Goal: Task Accomplishment & Management: Manage account settings

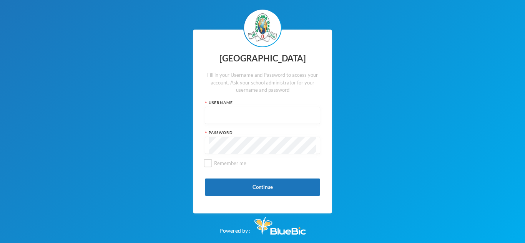
click at [225, 110] on input "text" at bounding box center [262, 115] width 107 height 17
type input "glh25cs25"
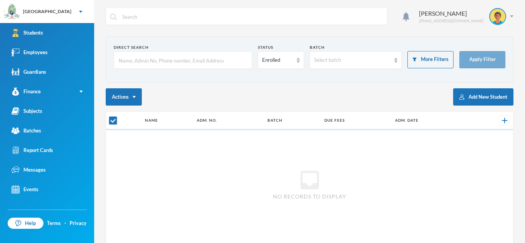
checkbox input "false"
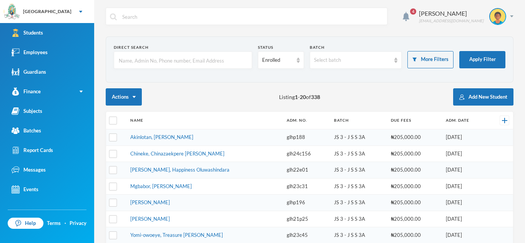
click at [192, 53] on input "text" at bounding box center [183, 60] width 130 height 17
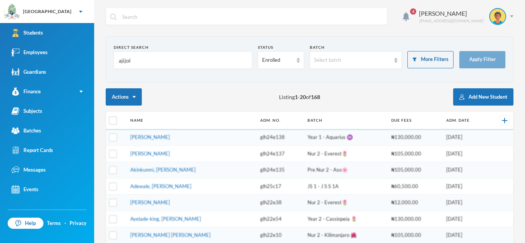
type input "ajijola"
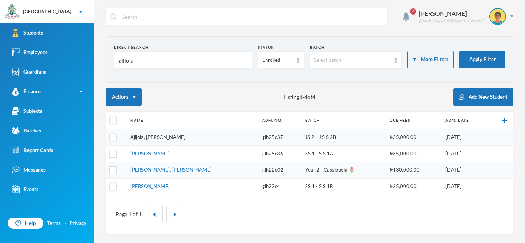
click at [158, 136] on link "Ajijola, [PERSON_NAME]" at bounding box center [157, 137] width 55 height 6
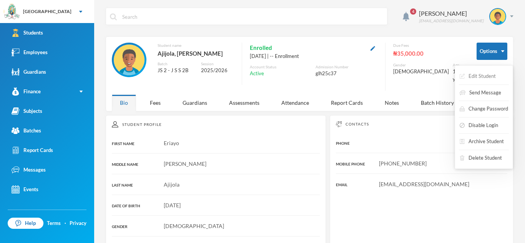
click at [479, 76] on button "Edit Student" at bounding box center [478, 77] width 38 height 14
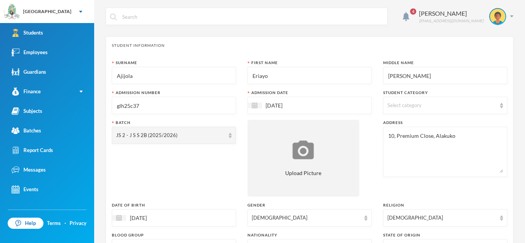
scroll to position [19, 0]
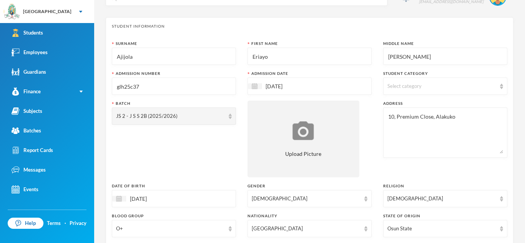
click at [499, 84] on div "Select category" at bounding box center [446, 86] width 124 height 17
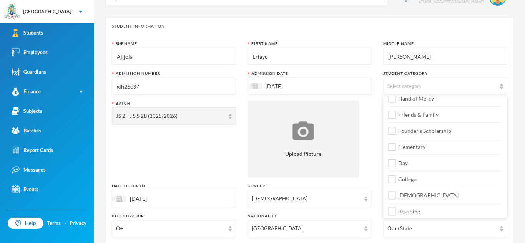
scroll to position [91, 0]
click at [392, 160] on input "Day" at bounding box center [393, 161] width 8 height 8
checkbox input "true"
click at [394, 177] on input "College" at bounding box center [393, 177] width 8 height 8
checkbox input "true"
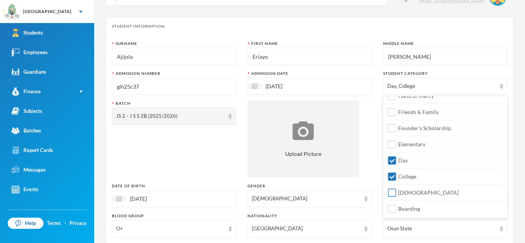
click at [393, 191] on input "[DEMOGRAPHIC_DATA]" at bounding box center [393, 193] width 8 height 8
checkbox input "true"
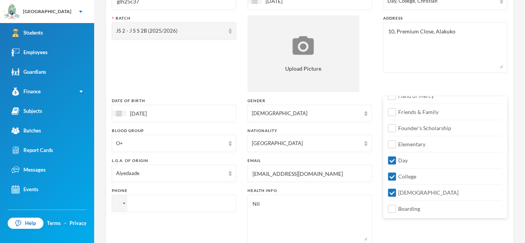
scroll to position [108, 0]
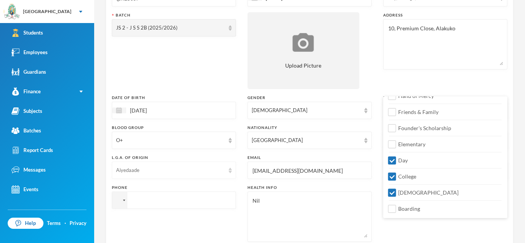
click at [232, 168] on img at bounding box center [230, 170] width 3 height 5
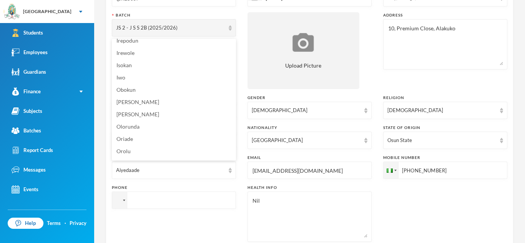
scroll to position [242, 0]
click at [128, 149] on span "Orolu" at bounding box center [124, 149] width 14 height 7
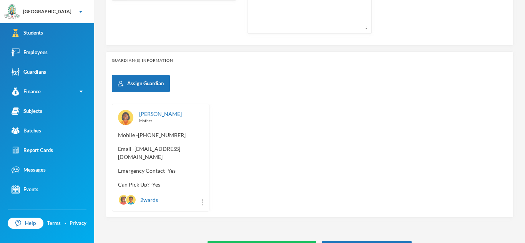
scroll to position [331, 0]
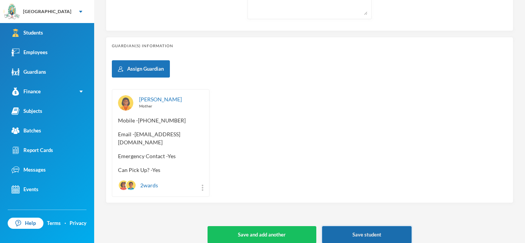
click at [345, 227] on button "Save student" at bounding box center [367, 235] width 90 height 17
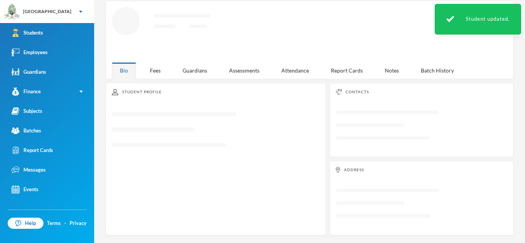
scroll to position [140, 0]
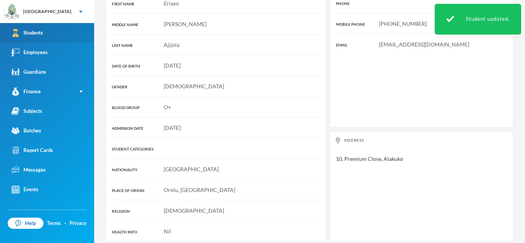
click at [35, 33] on div "Students" at bounding box center [28, 33] width 32 height 8
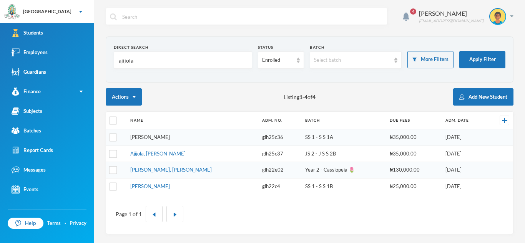
click at [162, 140] on link "[PERSON_NAME]" at bounding box center [150, 137] width 40 height 6
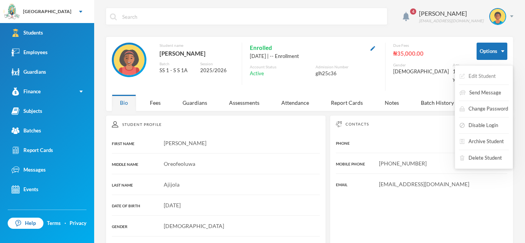
click at [491, 76] on button "Edit Student" at bounding box center [478, 77] width 38 height 14
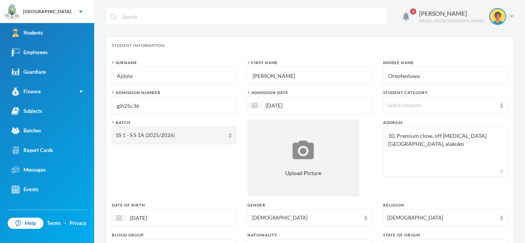
click at [499, 104] on div "Select category" at bounding box center [446, 105] width 124 height 17
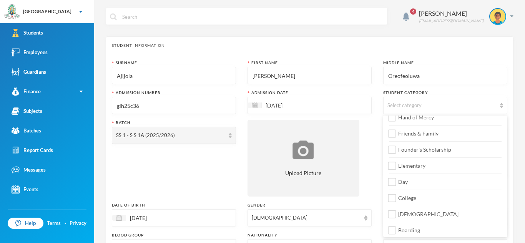
scroll to position [91, 0]
click at [393, 182] on input "Day" at bounding box center [393, 180] width 8 height 8
checkbox input "true"
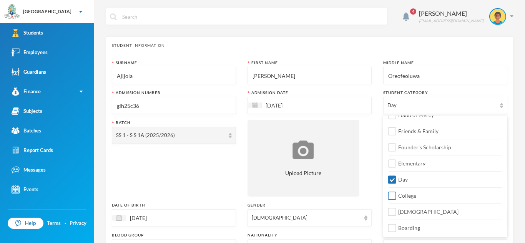
click at [394, 195] on input "College" at bounding box center [393, 196] width 8 height 8
checkbox input "true"
click at [394, 210] on input "[DEMOGRAPHIC_DATA]" at bounding box center [393, 212] width 8 height 8
checkbox input "true"
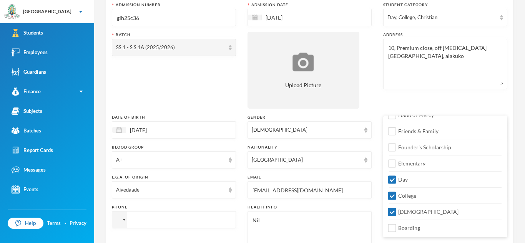
scroll to position [92, 0]
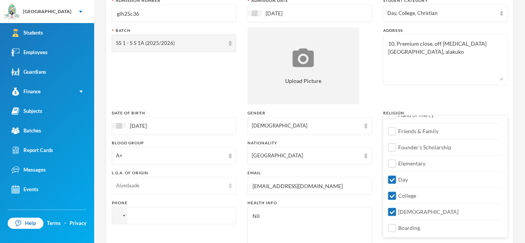
click at [233, 187] on div "Aiyedaade" at bounding box center [174, 185] width 124 height 17
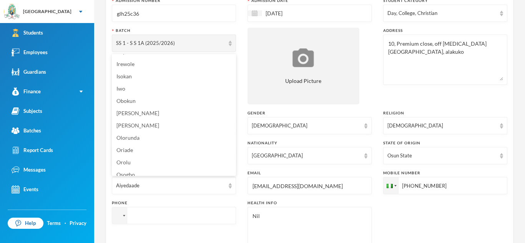
scroll to position [250, 0]
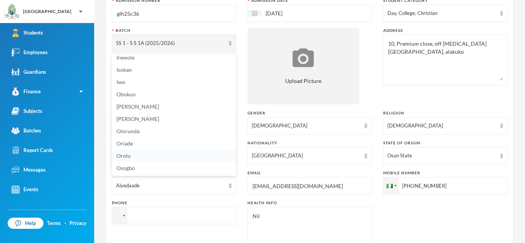
click at [127, 153] on span "Orolu" at bounding box center [124, 156] width 14 height 7
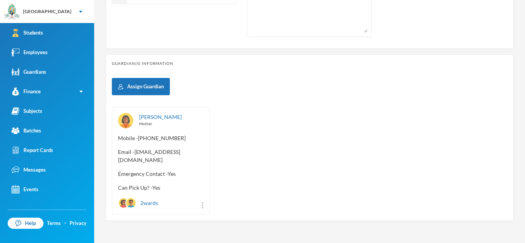
scroll to position [331, 0]
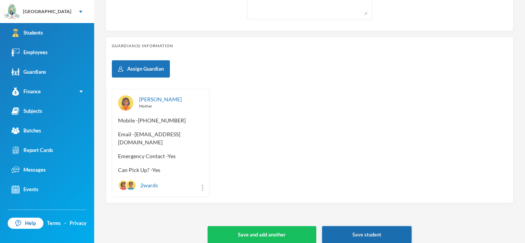
click at [348, 227] on button "Save student" at bounding box center [367, 235] width 90 height 17
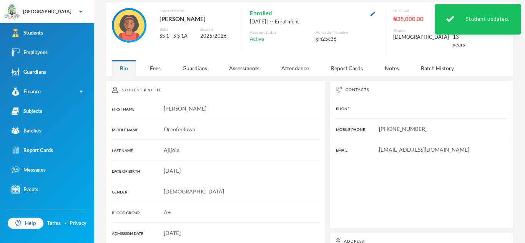
scroll to position [140, 0]
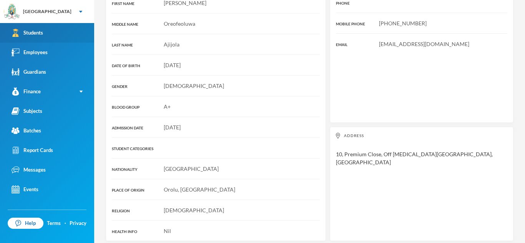
click at [33, 34] on div "Students" at bounding box center [28, 33] width 32 height 8
